Goal: Complete application form

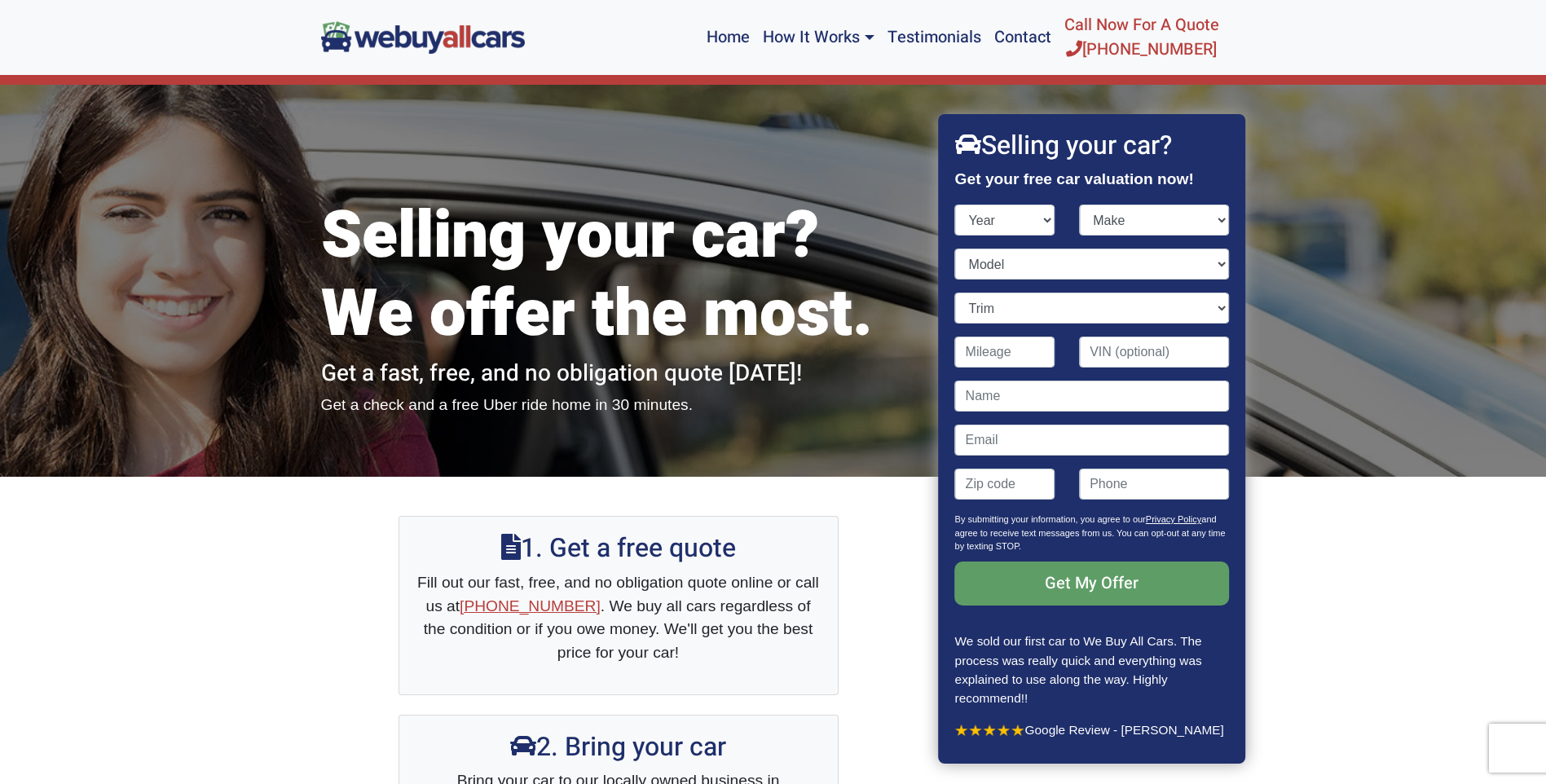
select select "1997"
click at [955, 204] on select "Year [DATE] 2024 2023 2022 2021 2020 2019 2018 2017 2016 2015 2014 2013 2012 20…" at bounding box center [1005, 219] width 100 height 31
click at [1100, 225] on select "Make" at bounding box center [1154, 219] width 150 height 31
select select "Dodge"
click at [1079, 204] on select "Make Acura Audi BMW Buick Cadillac Chevrolet Chrysler Dodge Eagle [PERSON_NAME]…" at bounding box center [1154, 219] width 150 height 31
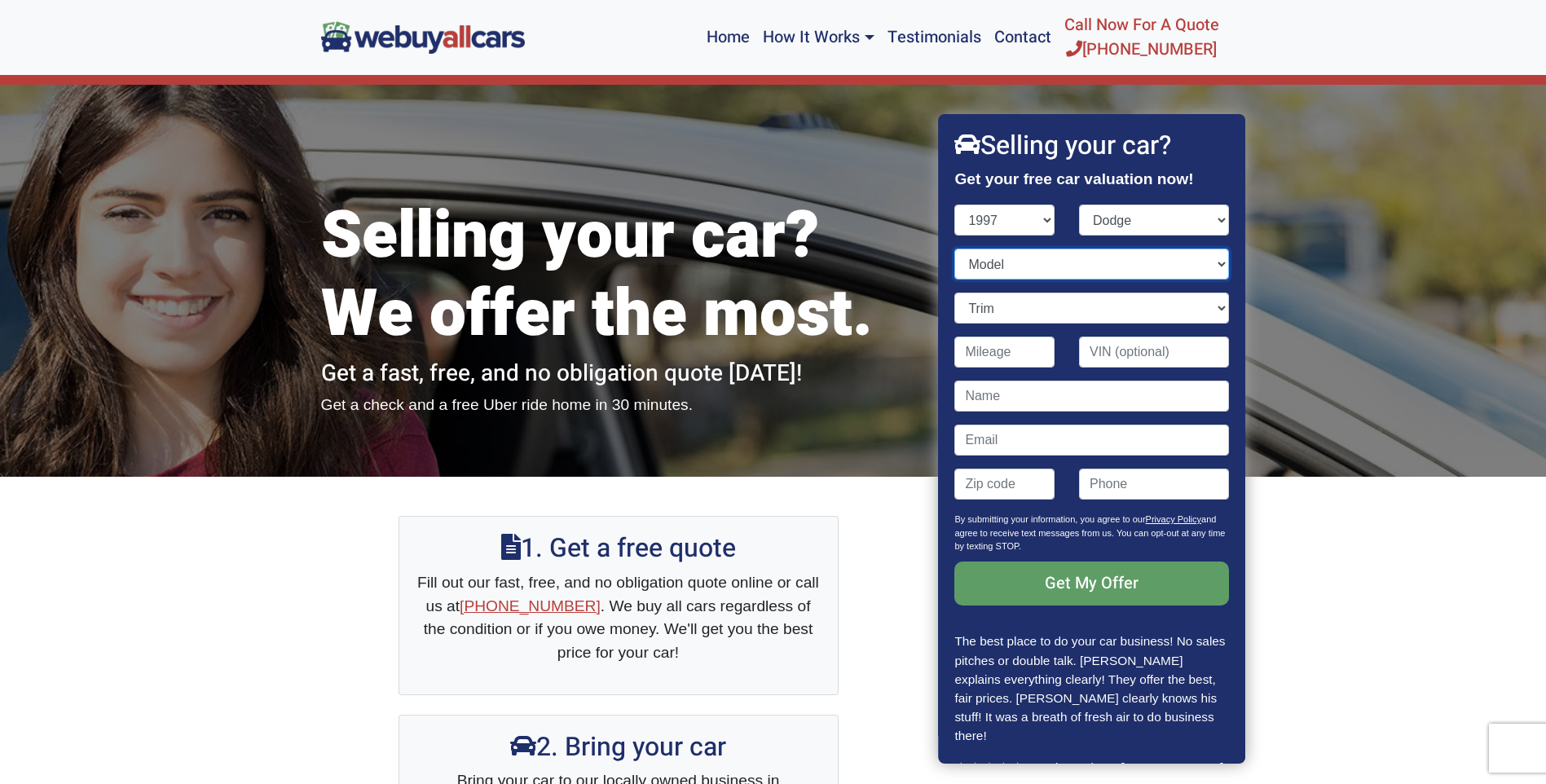
click at [1067, 261] on select "Model Avenger Caravan Dakota Grand Caravan Intrepid Neon Ram Pickup 1500 Ram Pi…" at bounding box center [1091, 263] width 274 height 31
select select "Ram Pickup 2500"
click at [955, 248] on select "Model Avenger Caravan Dakota Grand Caravan Intrepid Neon Ram Pickup 1500 Ram Pi…" at bounding box center [1091, 263] width 274 height 31
click at [1030, 300] on select "Trim" at bounding box center [1091, 307] width 274 height 31
select select "Laramie SLT 2dr Extended Cab LB (5.9L 8cyl naturally aspired)"
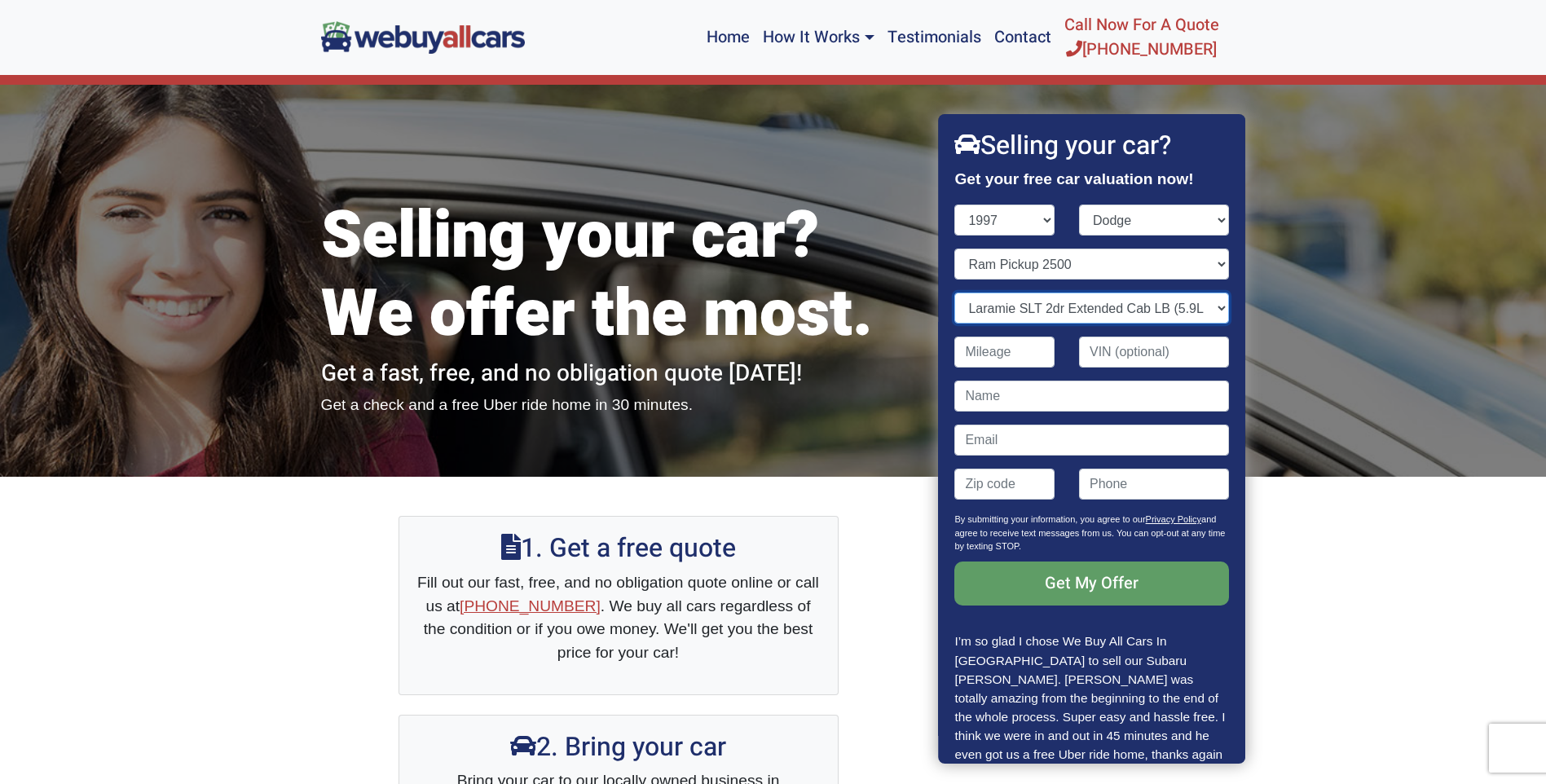
click at [955, 292] on select "Trim Laramie SLT 2dr Extended Cab 4WD LB (5.9L 8cyl naturally aspired) Laramie …" at bounding box center [1091, 307] width 274 height 31
click at [1017, 359] on input "Contact form" at bounding box center [1005, 351] width 100 height 31
type input "220,000"
click at [1006, 401] on input "Contact form" at bounding box center [1091, 396] width 274 height 31
type input "[PERSON_NAME]"
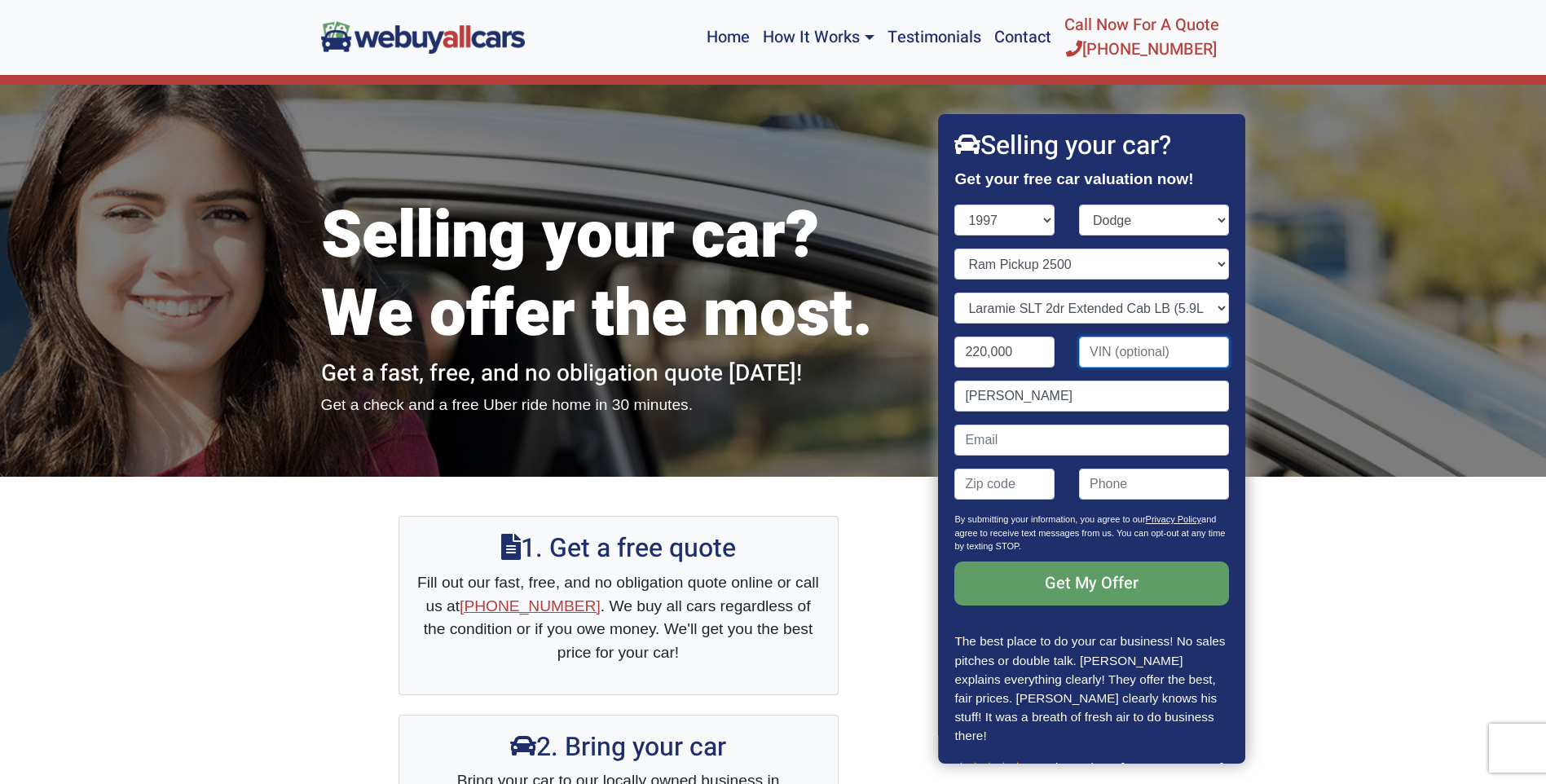
type input "[EMAIL_ADDRESS][DOMAIN_NAME]"
drag, startPoint x: 1174, startPoint y: 487, endPoint x: 1089, endPoint y: 490, distance: 85.1
click at [1088, 490] on input "[PHONE_NUMBER]" at bounding box center [1154, 484] width 150 height 31
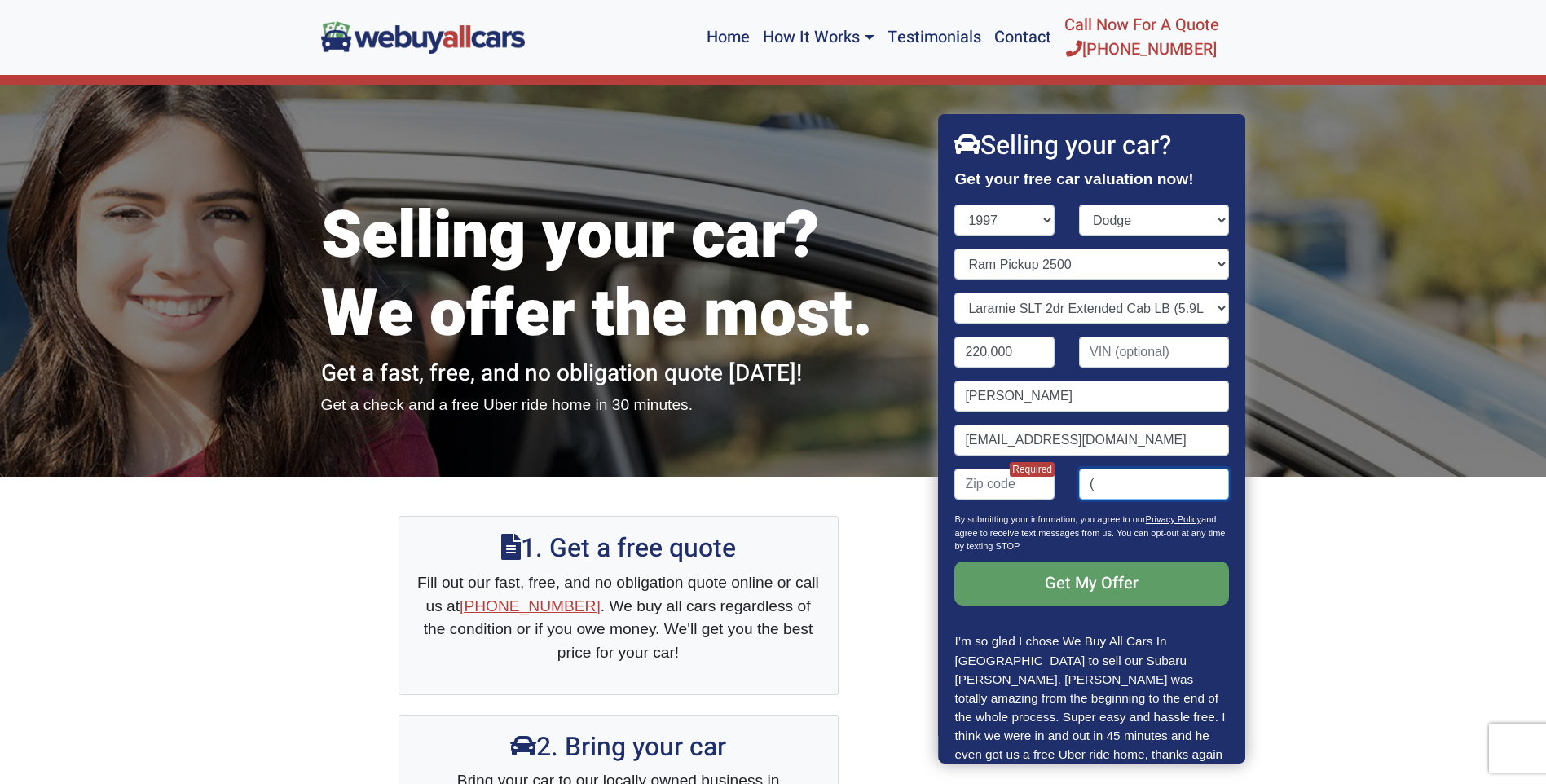
type input "2199925555"
type input "46379"
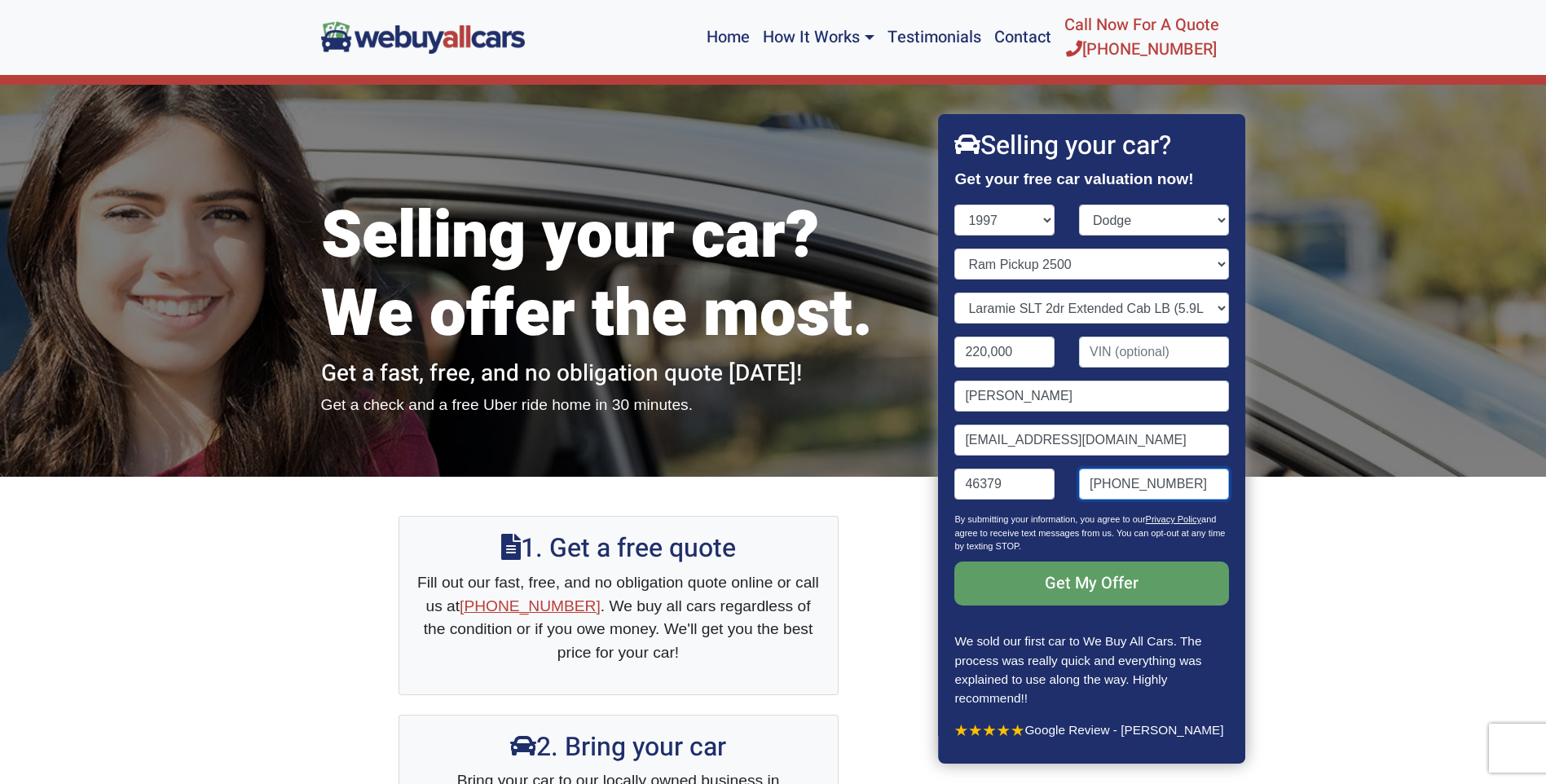
drag, startPoint x: 1142, startPoint y: 483, endPoint x: 1209, endPoint y: 487, distance: 67.1
click at [1208, 487] on input "[PHONE_NUMBER]" at bounding box center [1154, 484] width 150 height 31
type input "2199925555"
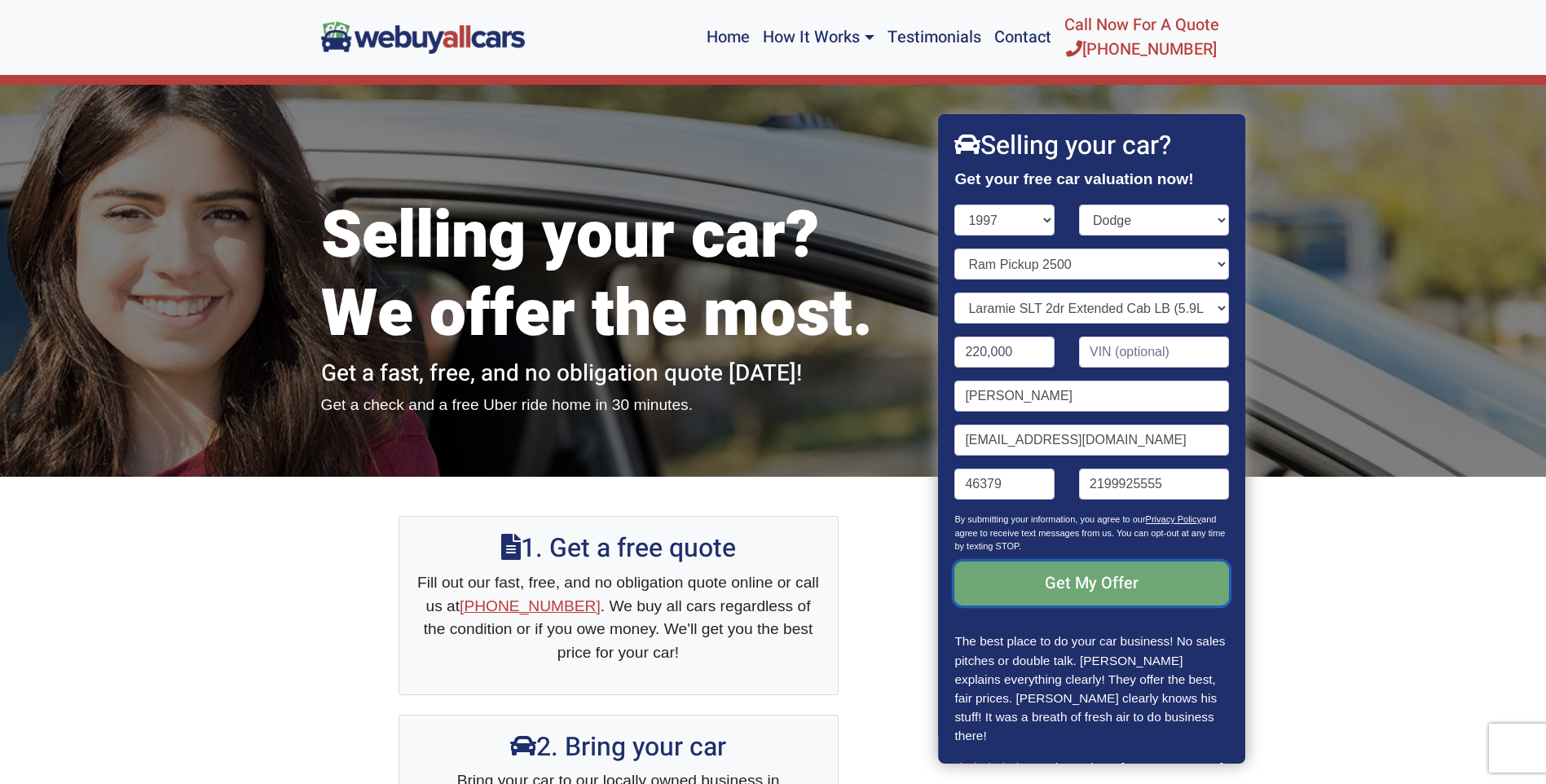
click at [1023, 581] on input "Get My Offer" at bounding box center [1091, 583] width 274 height 44
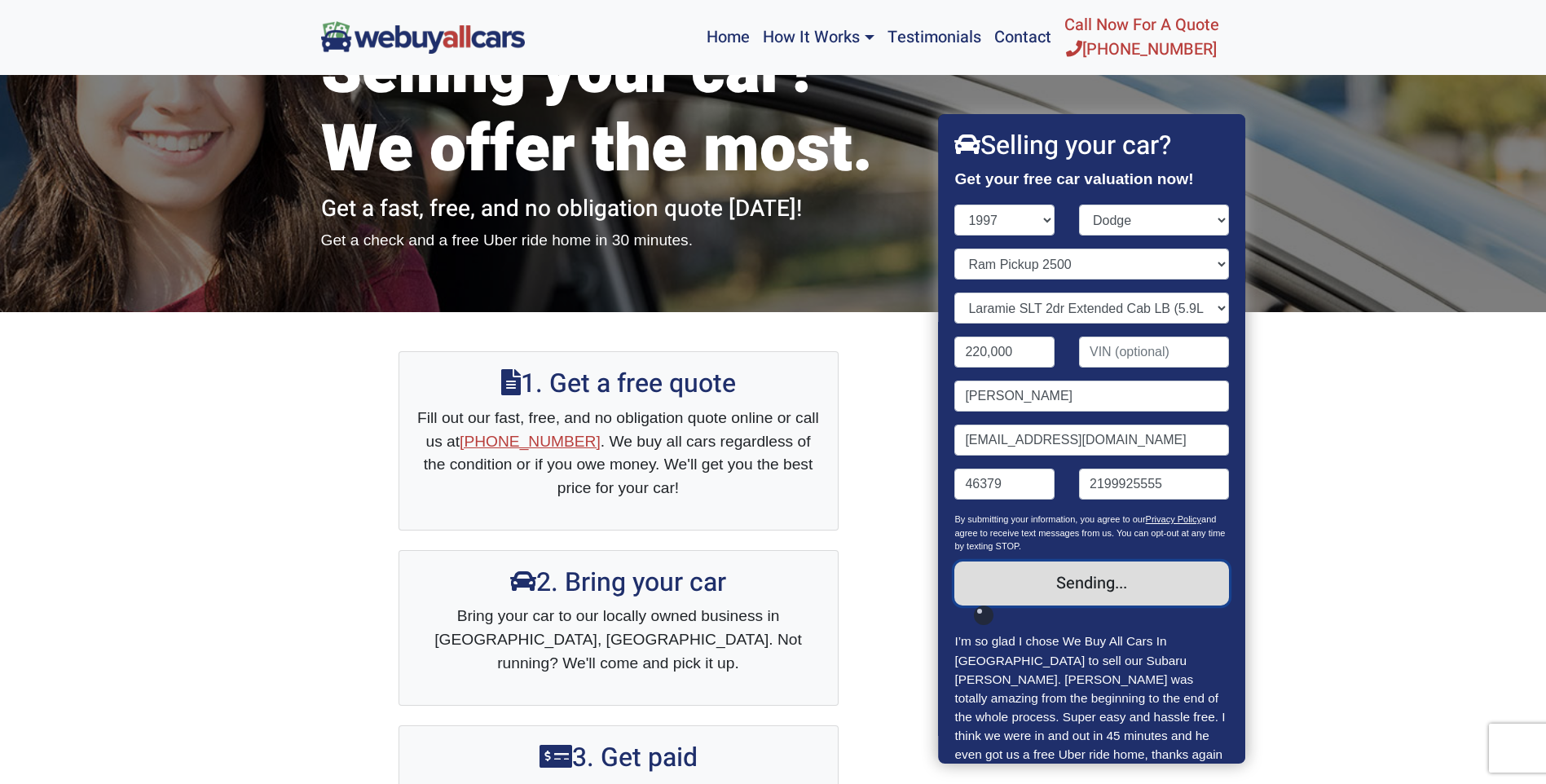
scroll to position [163, 0]
